Goal: Information Seeking & Learning: Learn about a topic

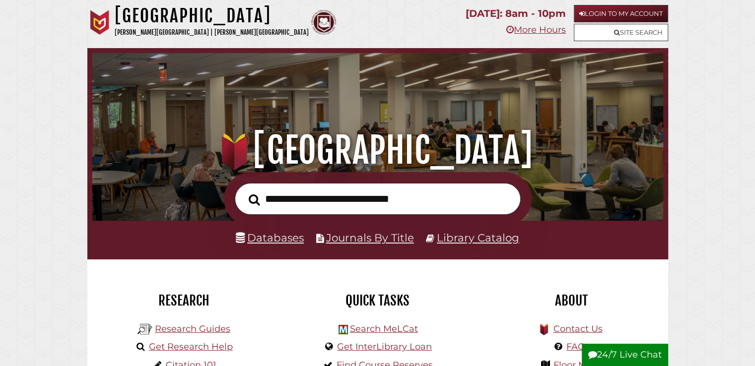
scroll to position [189, 566]
click at [596, 12] on link "Login to My Account" at bounding box center [621, 13] width 94 height 17
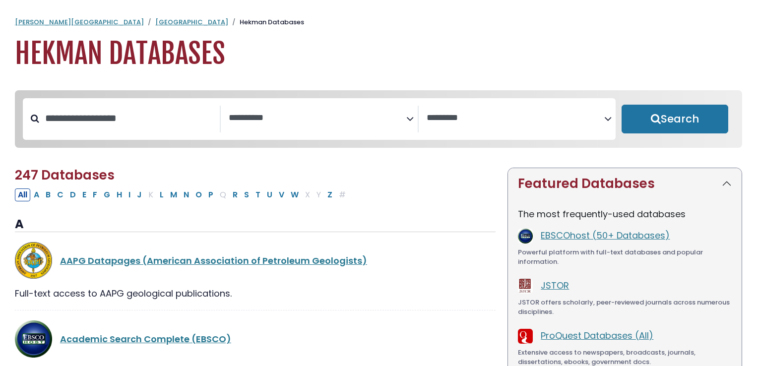
select select "Database Subject Filter"
select select "Database Vendors Filter"
click at [344, 130] on span "Search filters" at bounding box center [318, 119] width 178 height 27
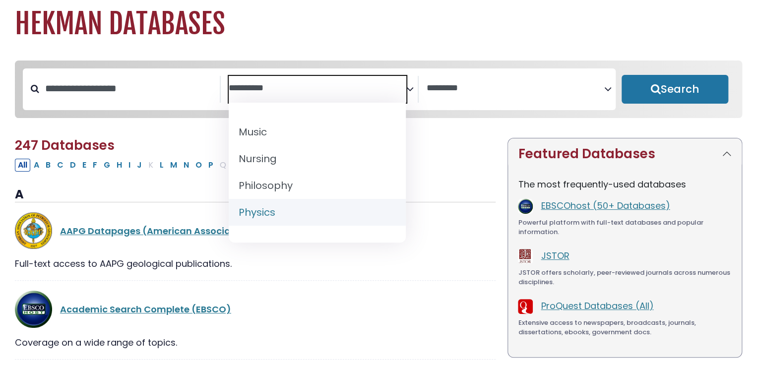
scroll to position [751, 0]
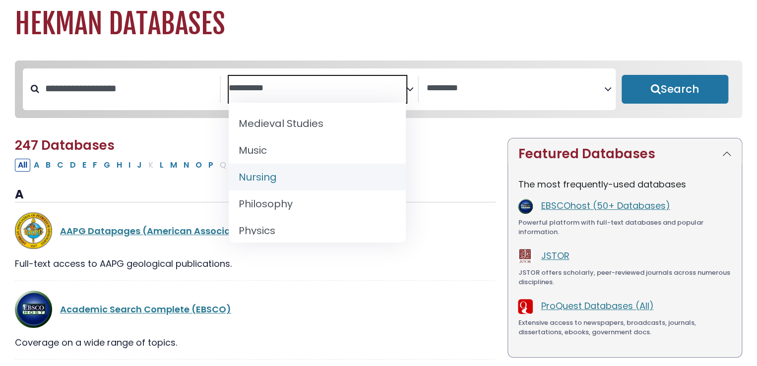
select select "*****"
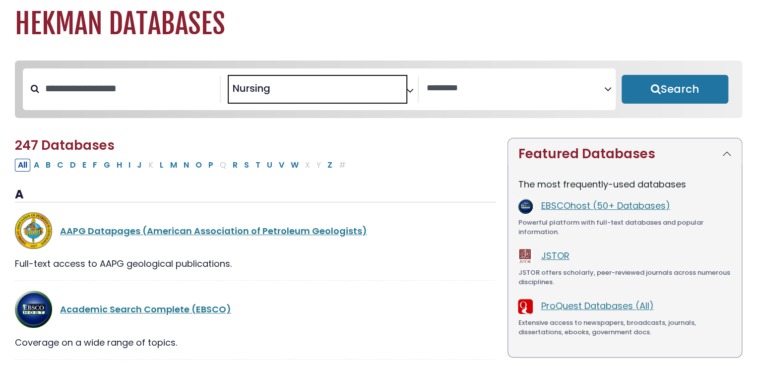
scroll to position [372, 0]
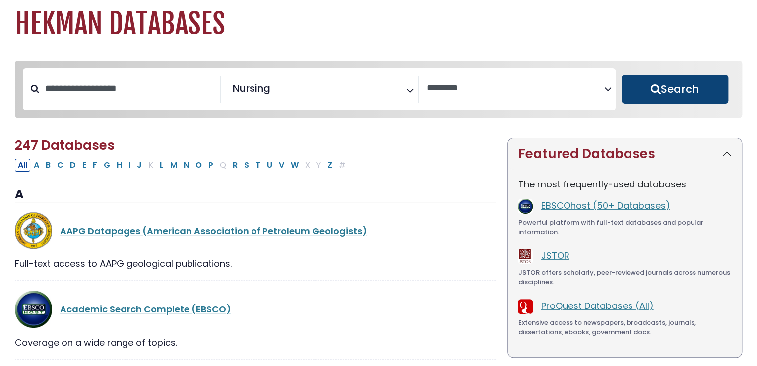
click at [711, 93] on button "Search" at bounding box center [675, 89] width 107 height 29
select select "Database Vendors Filter"
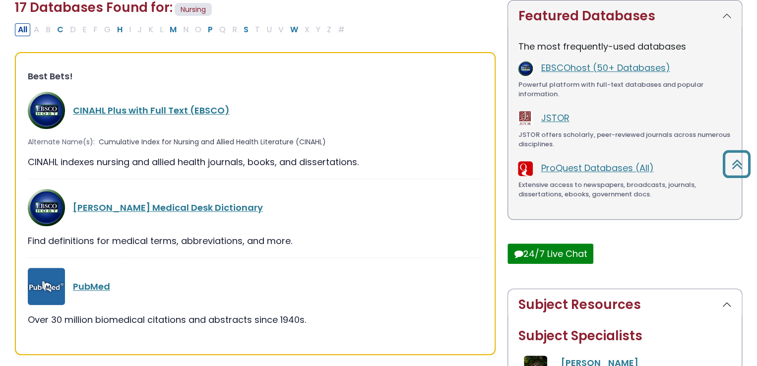
scroll to position [170, 0]
click at [172, 112] on link "CINAHL Plus with Full Text (EBSCO)" at bounding box center [151, 111] width 157 height 12
